Goal: Information Seeking & Learning: Learn about a topic

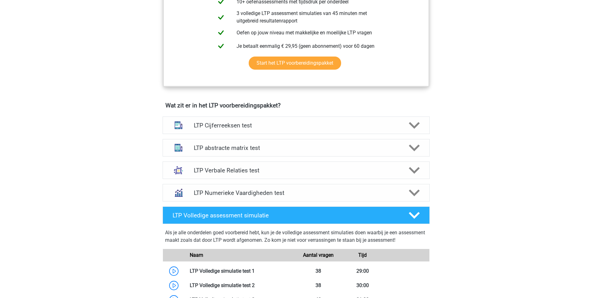
scroll to position [312, 0]
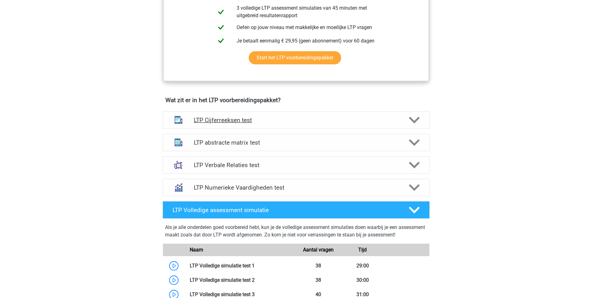
click at [273, 118] on h4 "LTP Cijferreeksen test" at bounding box center [296, 119] width 204 height 7
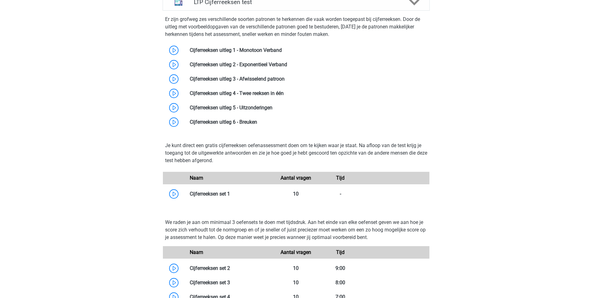
scroll to position [406, 0]
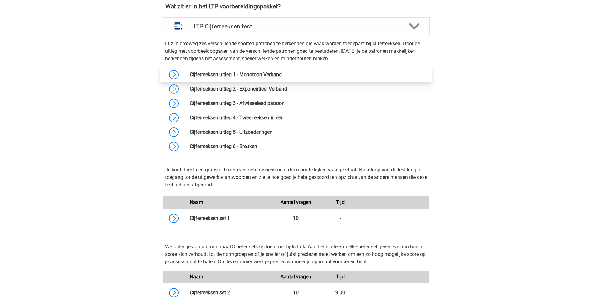
click at [282, 74] on link at bounding box center [282, 74] width 0 height 6
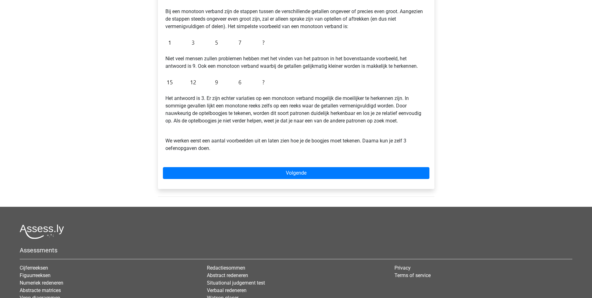
scroll to position [125, 0]
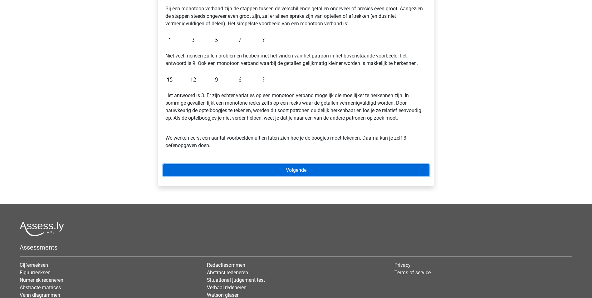
click at [324, 170] on link "Volgende" at bounding box center [296, 170] width 267 height 12
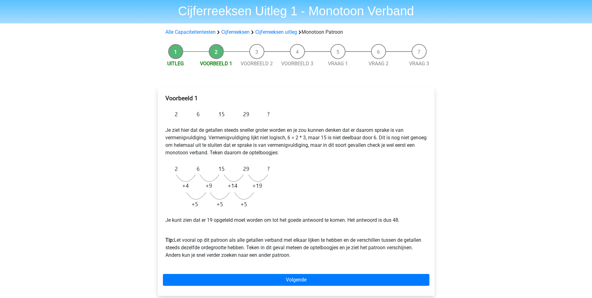
scroll to position [31, 0]
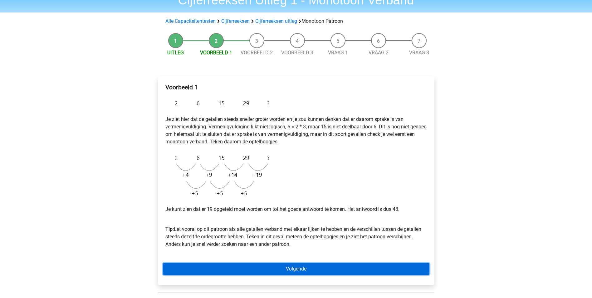
click at [311, 268] on link "Volgende" at bounding box center [296, 269] width 267 height 12
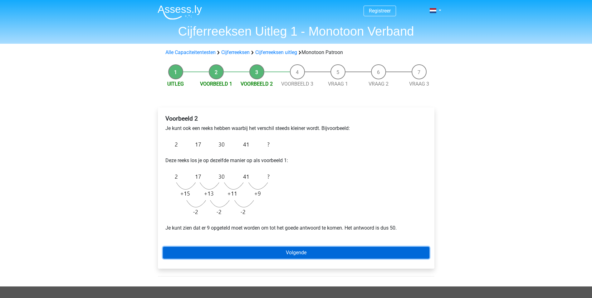
click at [297, 254] on link "Volgende" at bounding box center [296, 253] width 267 height 12
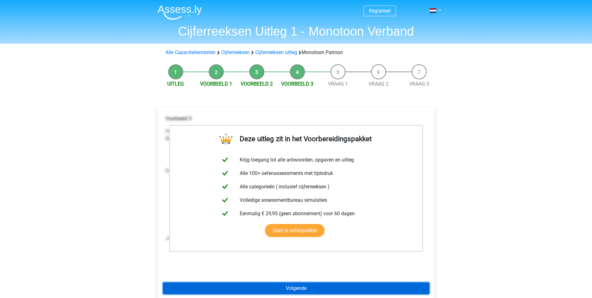
click at [302, 288] on link "Volgende" at bounding box center [296, 288] width 267 height 12
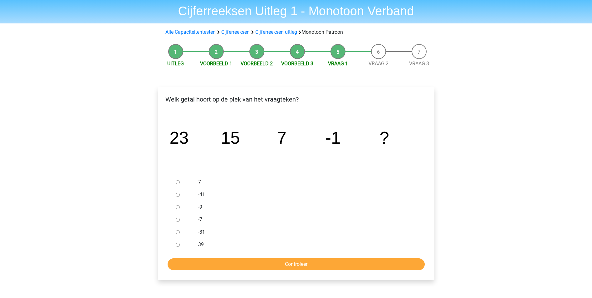
scroll to position [31, 0]
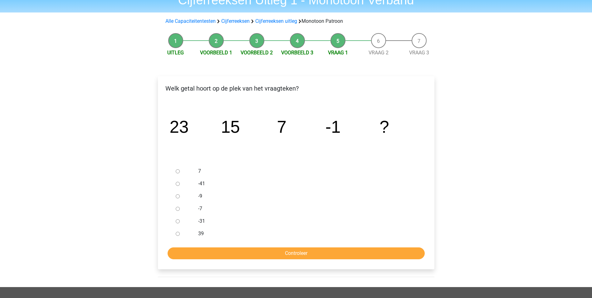
click at [177, 196] on input "-9" at bounding box center [178, 196] width 4 height 4
radio input "true"
click at [292, 255] on input "Controleer" at bounding box center [296, 253] width 257 height 12
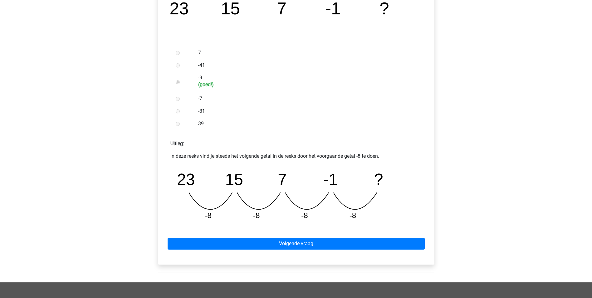
scroll to position [156, 0]
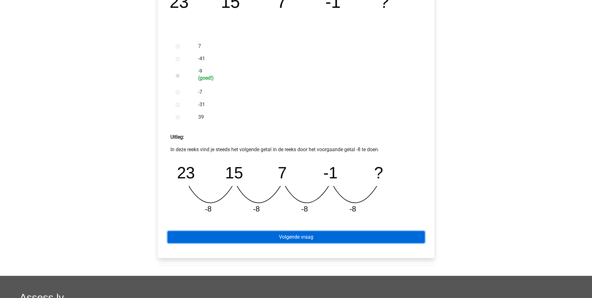
click at [304, 237] on link "Volgende vraag" at bounding box center [296, 237] width 257 height 12
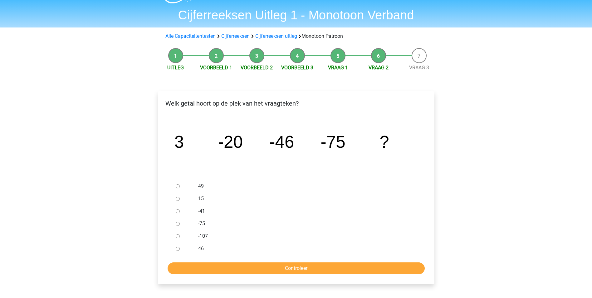
scroll to position [31, 0]
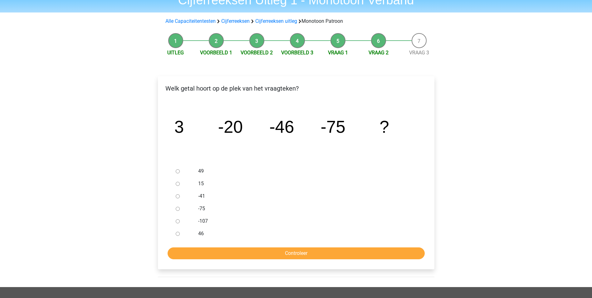
click at [178, 222] on input "-107" at bounding box center [178, 221] width 4 height 4
radio input "true"
click at [252, 253] on input "Controleer" at bounding box center [296, 253] width 257 height 12
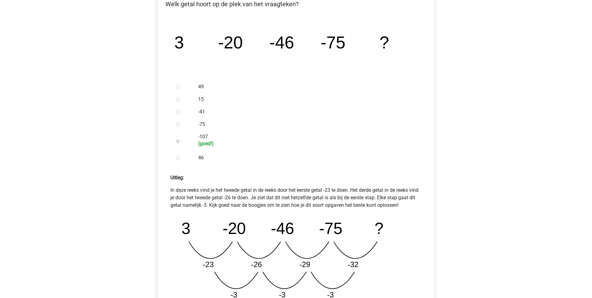
scroll to position [156, 0]
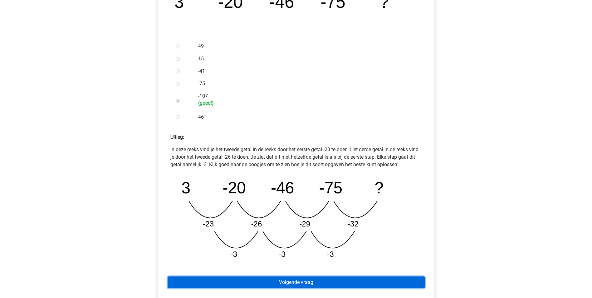
click at [336, 283] on link "Volgende vraag" at bounding box center [296, 282] width 257 height 12
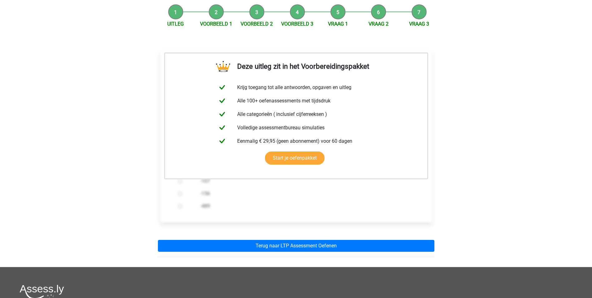
scroll to position [62, 0]
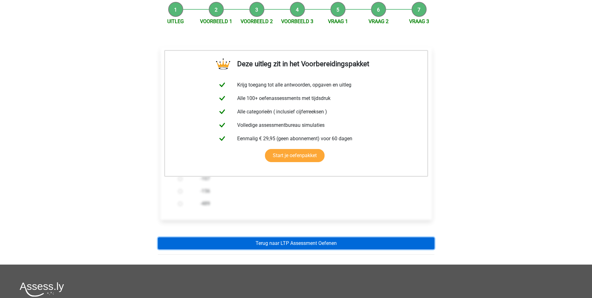
click at [314, 245] on link "Terug naar LTP Assessment Oefenen" at bounding box center [296, 243] width 277 height 12
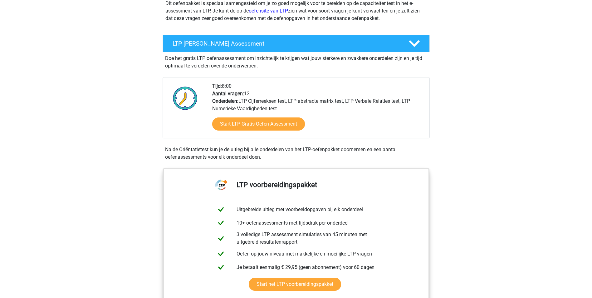
scroll to position [125, 0]
